Goal: Task Accomplishment & Management: Complete application form

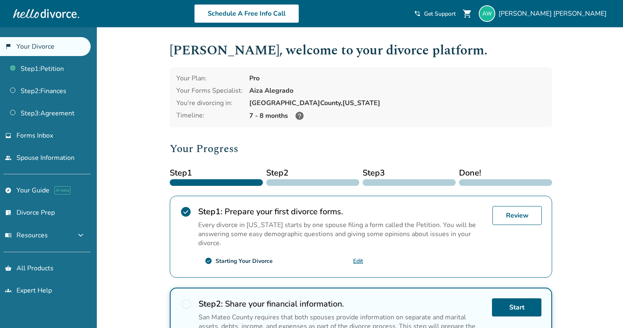
click at [297, 116] on icon at bounding box center [299, 116] width 8 height 8
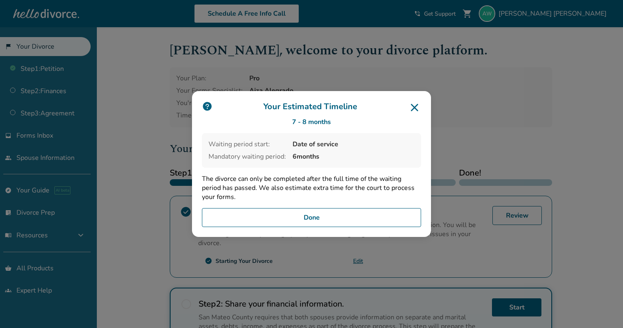
click at [323, 213] on button "Done" at bounding box center [311, 217] width 219 height 19
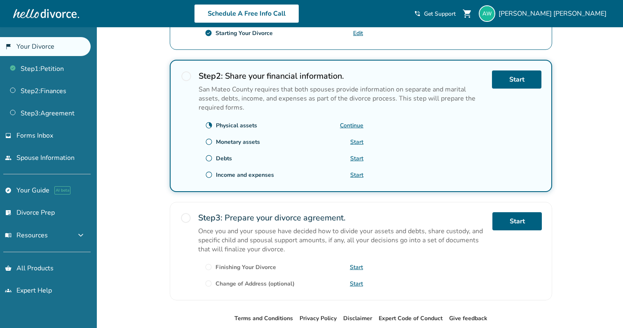
scroll to position [228, 0]
click at [512, 82] on link "Start" at bounding box center [516, 79] width 49 height 18
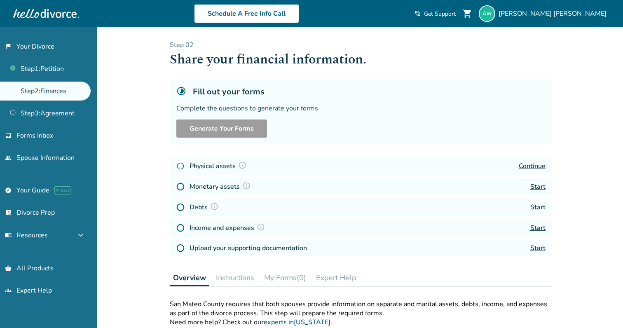
click at [530, 164] on link "Continue" at bounding box center [532, 166] width 27 height 9
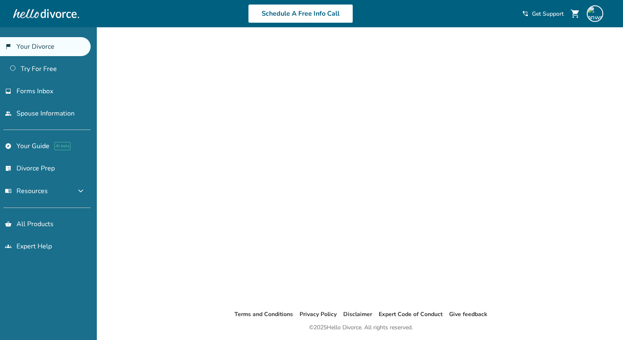
click at [48, 46] on link "flag_2 Your Divorce" at bounding box center [45, 46] width 91 height 19
click at [39, 91] on span "Forms Inbox" at bounding box center [34, 91] width 37 height 9
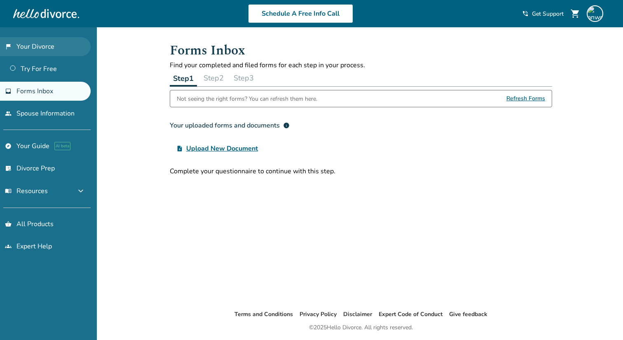
click at [38, 52] on link "flag_2 Your Divorce" at bounding box center [45, 46] width 91 height 19
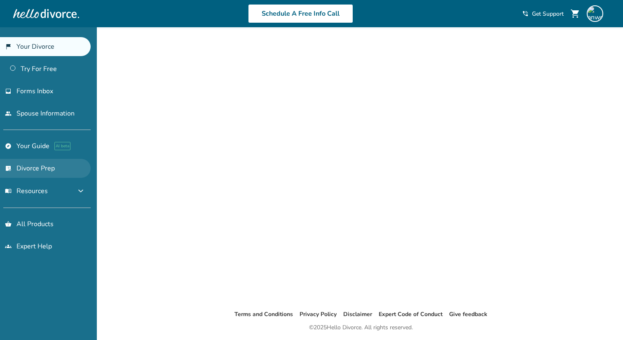
click at [41, 169] on link "list_alt_check Divorce Prep" at bounding box center [45, 168] width 91 height 19
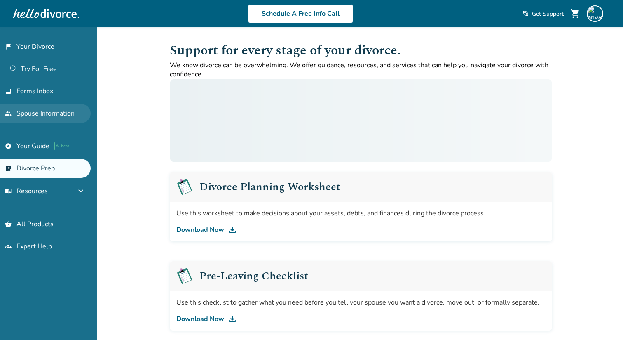
click at [35, 105] on link "people Spouse Information" at bounding box center [45, 113] width 91 height 19
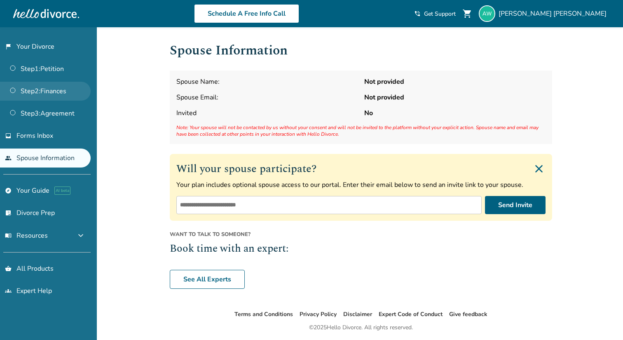
click at [57, 89] on link "Step 2 : Finances" at bounding box center [45, 91] width 91 height 19
